Goal: Information Seeking & Learning: Check status

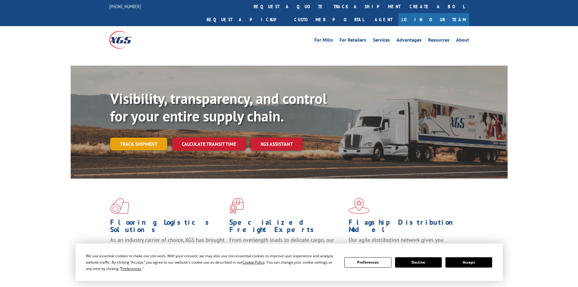
click at [137, 137] on link "Track shipment" at bounding box center [138, 143] width 57 height 13
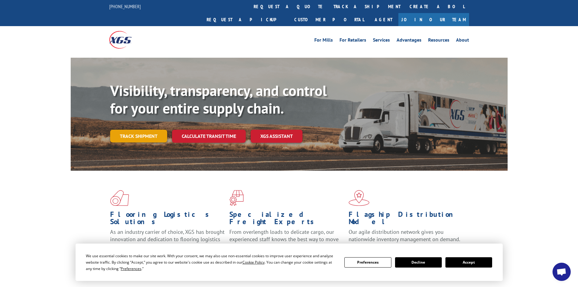
click at [127, 129] on link "Track shipment" at bounding box center [138, 135] width 57 height 13
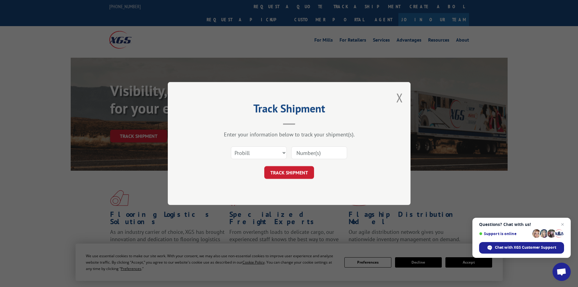
click at [310, 153] on input at bounding box center [319, 152] width 56 height 13
paste input "WE0002199863-001"
type input "WE0002199863-001"
click at [308, 175] on button "TRACK SHIPMENT" at bounding box center [289, 172] width 50 height 13
